Goal: Use online tool/utility

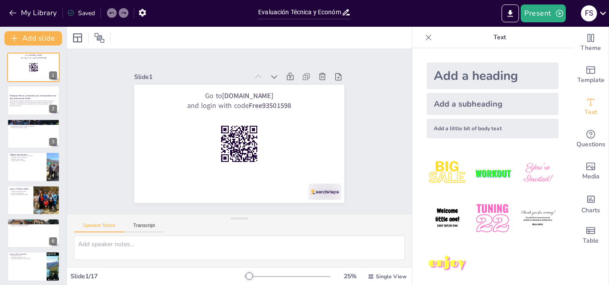
checkbox input "true"
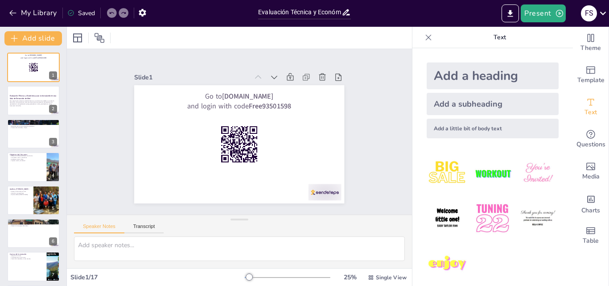
checkbox input "true"
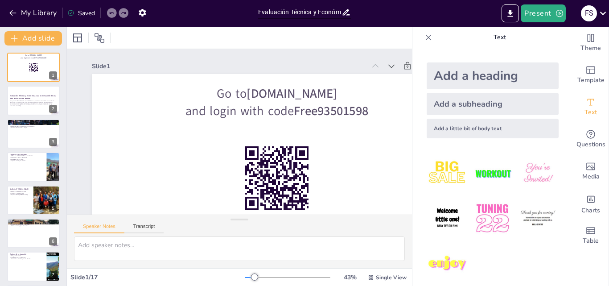
checkbox input "true"
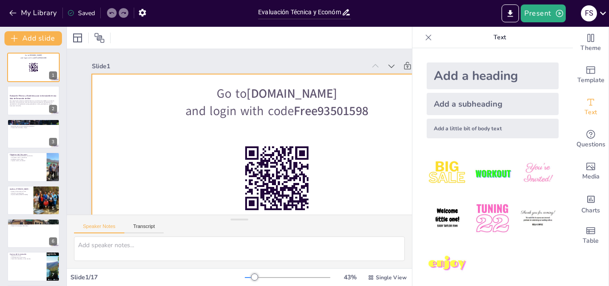
checkbox input "true"
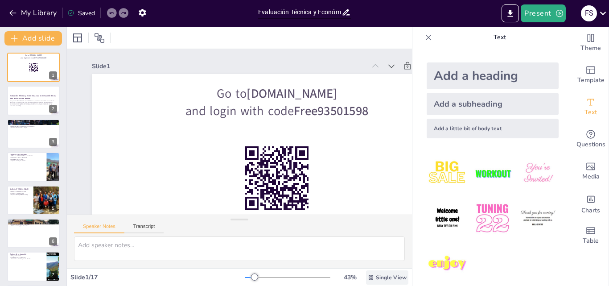
checkbox input "true"
